Goal: Task Accomplishment & Management: Use online tool/utility

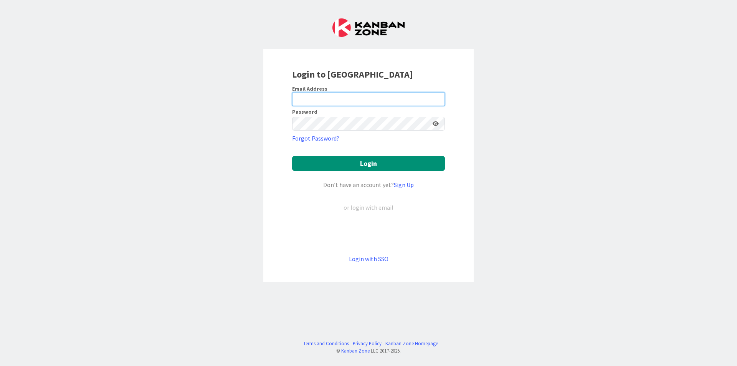
click at [376, 98] on input "email" at bounding box center [368, 99] width 153 height 14
type input "[EMAIL_ADDRESS][DOMAIN_NAME]"
click at [292, 156] on button "Login" at bounding box center [368, 163] width 153 height 15
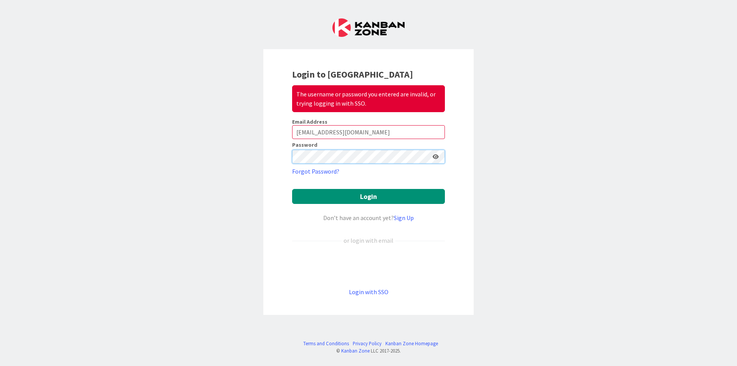
click at [292, 189] on button "Login" at bounding box center [368, 196] width 153 height 15
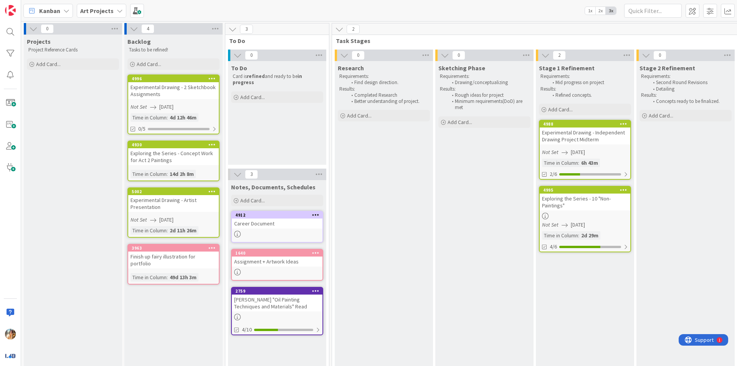
scroll to position [0, 106]
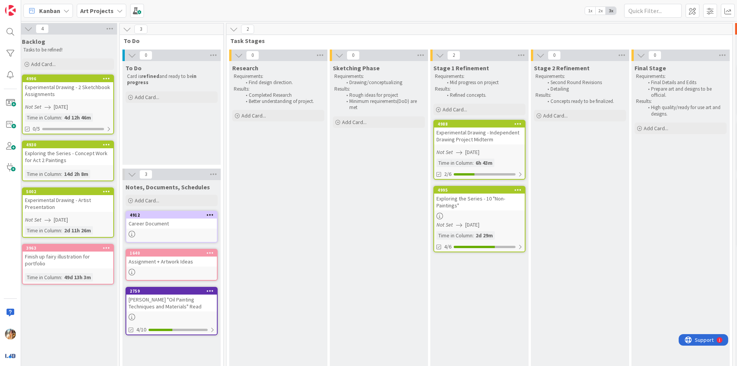
click at [471, 140] on div "Experimental Drawing - Independent Drawing Project Midterm" at bounding box center [479, 136] width 91 height 17
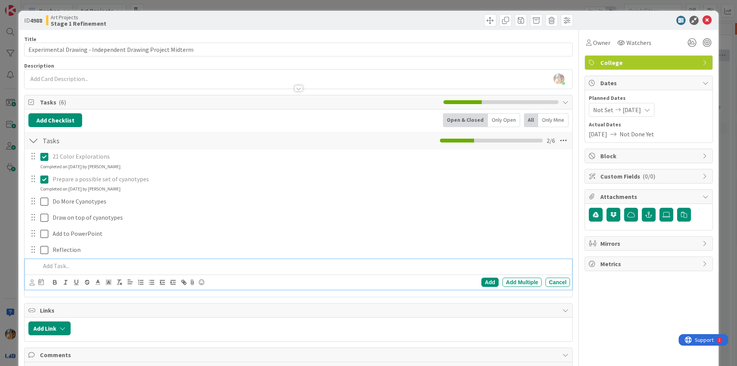
click at [126, 268] on p at bounding box center [303, 266] width 527 height 9
